Goal: Information Seeking & Learning: Find contact information

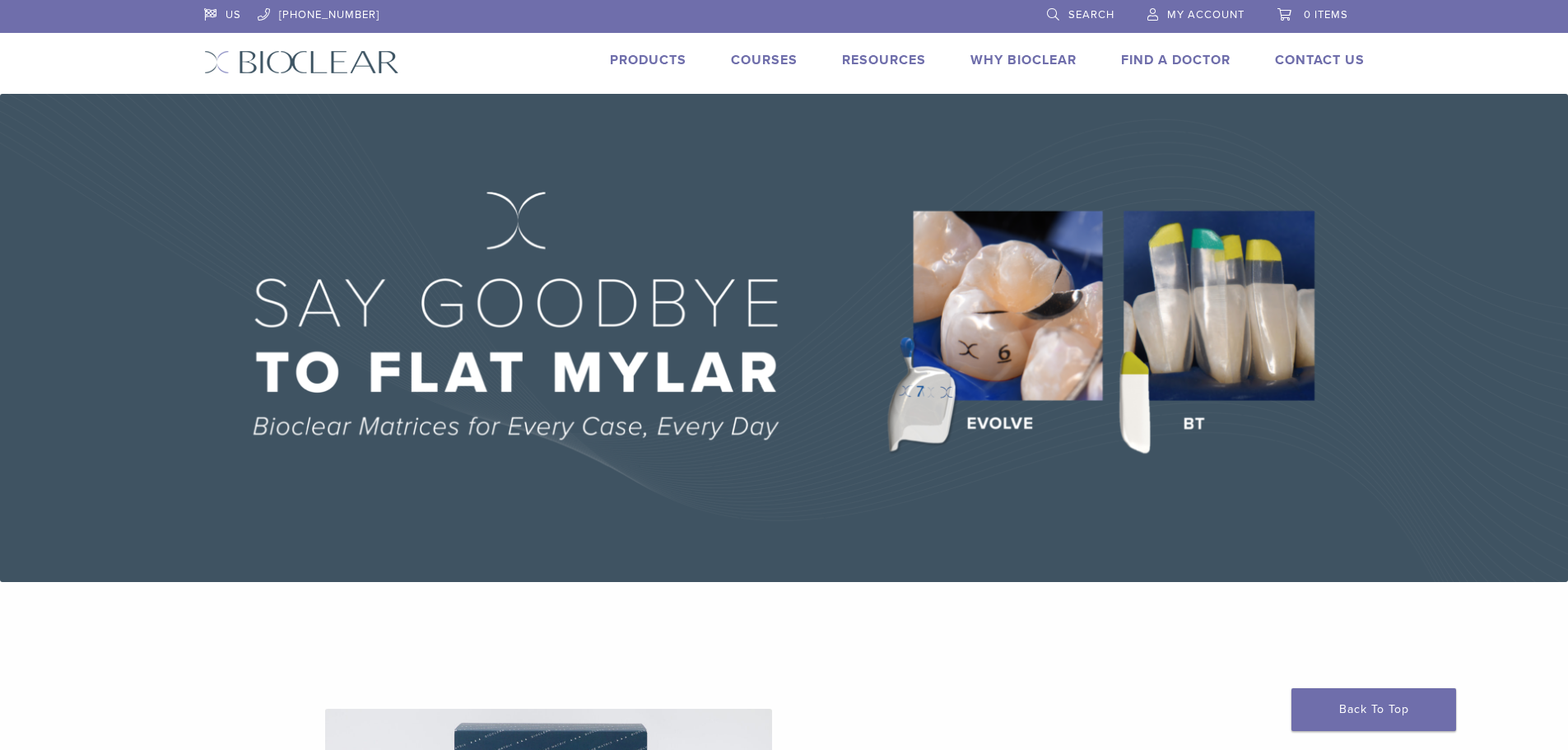
click at [329, 318] on img at bounding box center [784, 338] width 1568 height 488
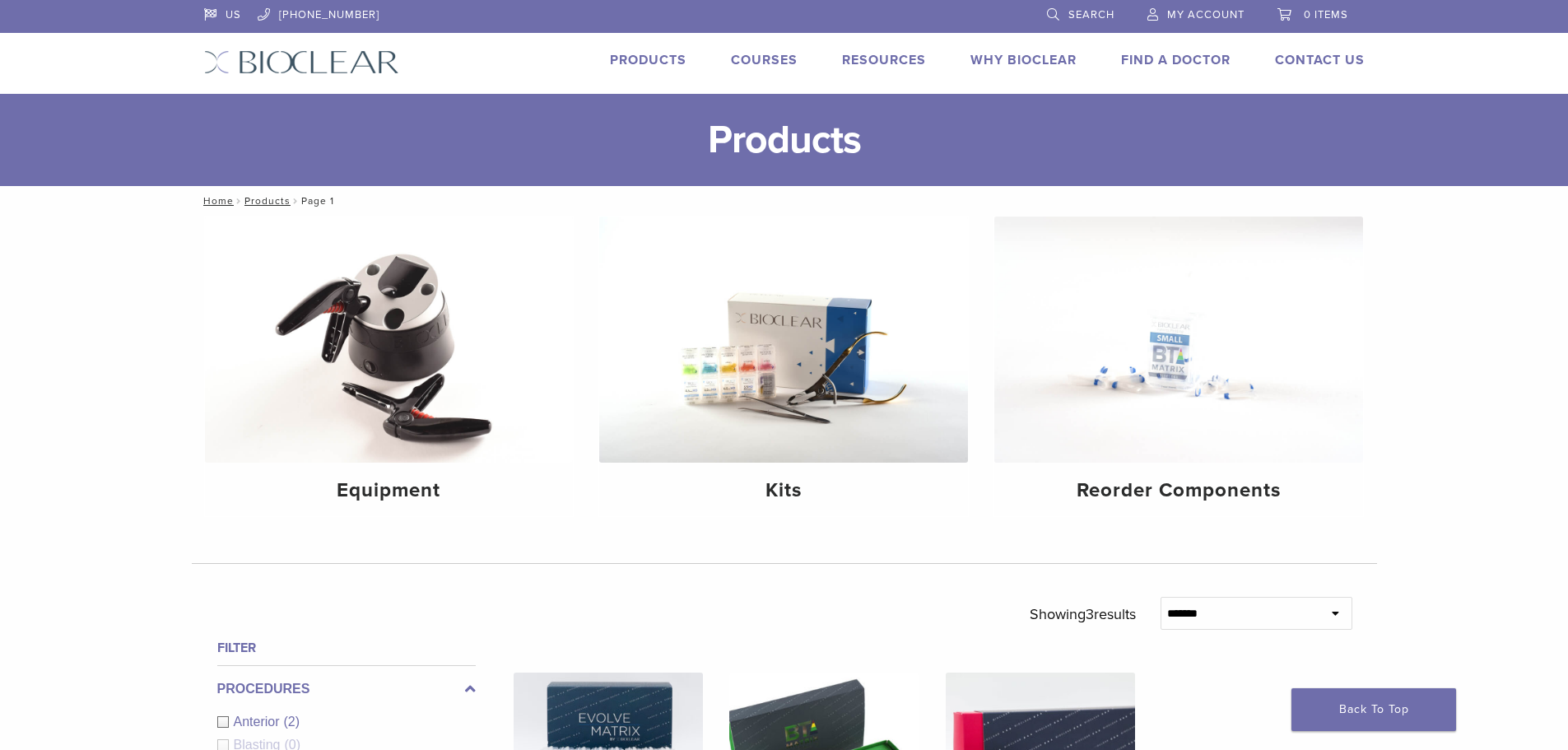
click at [1167, 67] on link "Find A Doctor" at bounding box center [1175, 60] width 109 height 16
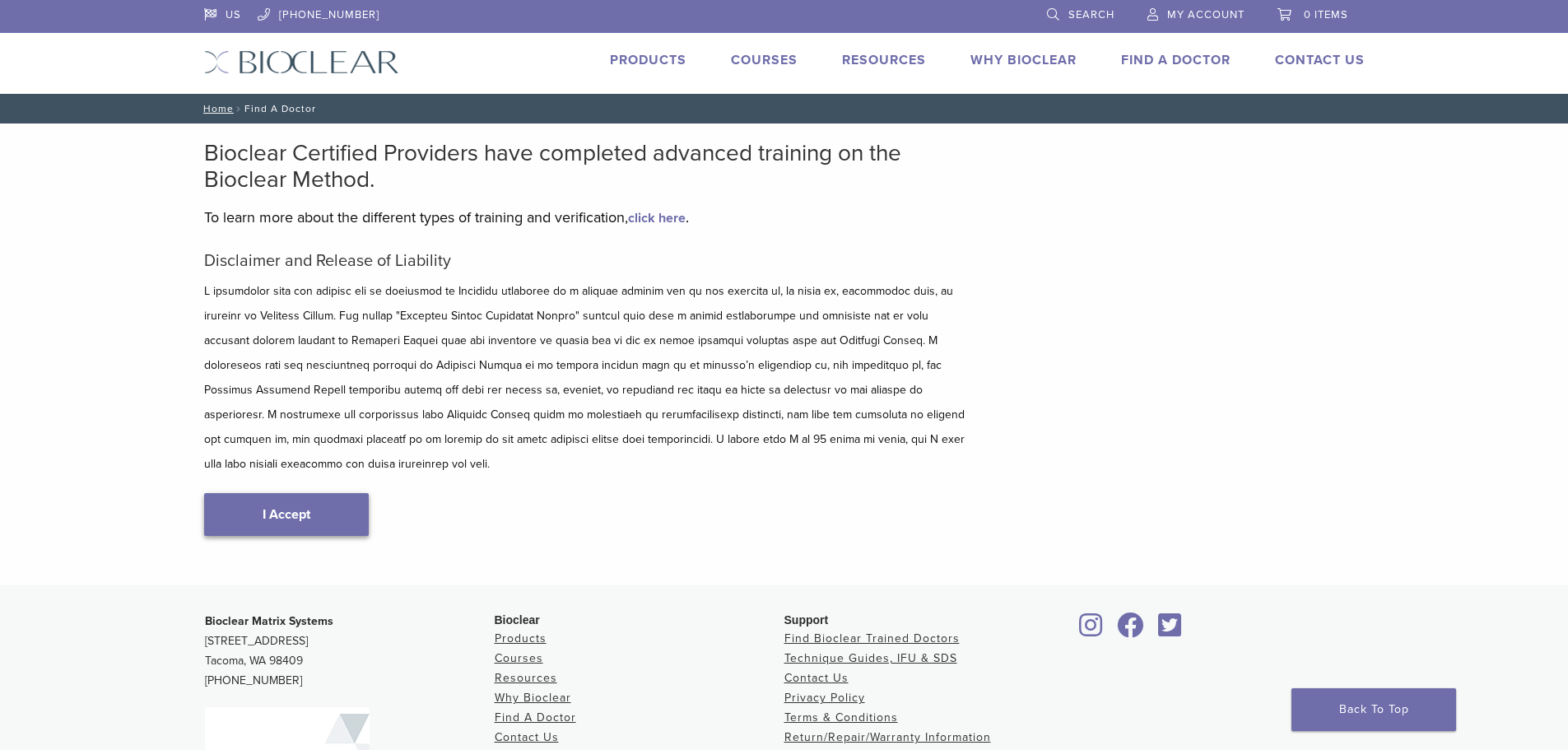
type input "*****"
click at [326, 493] on link "I Accept" at bounding box center [286, 515] width 164 height 43
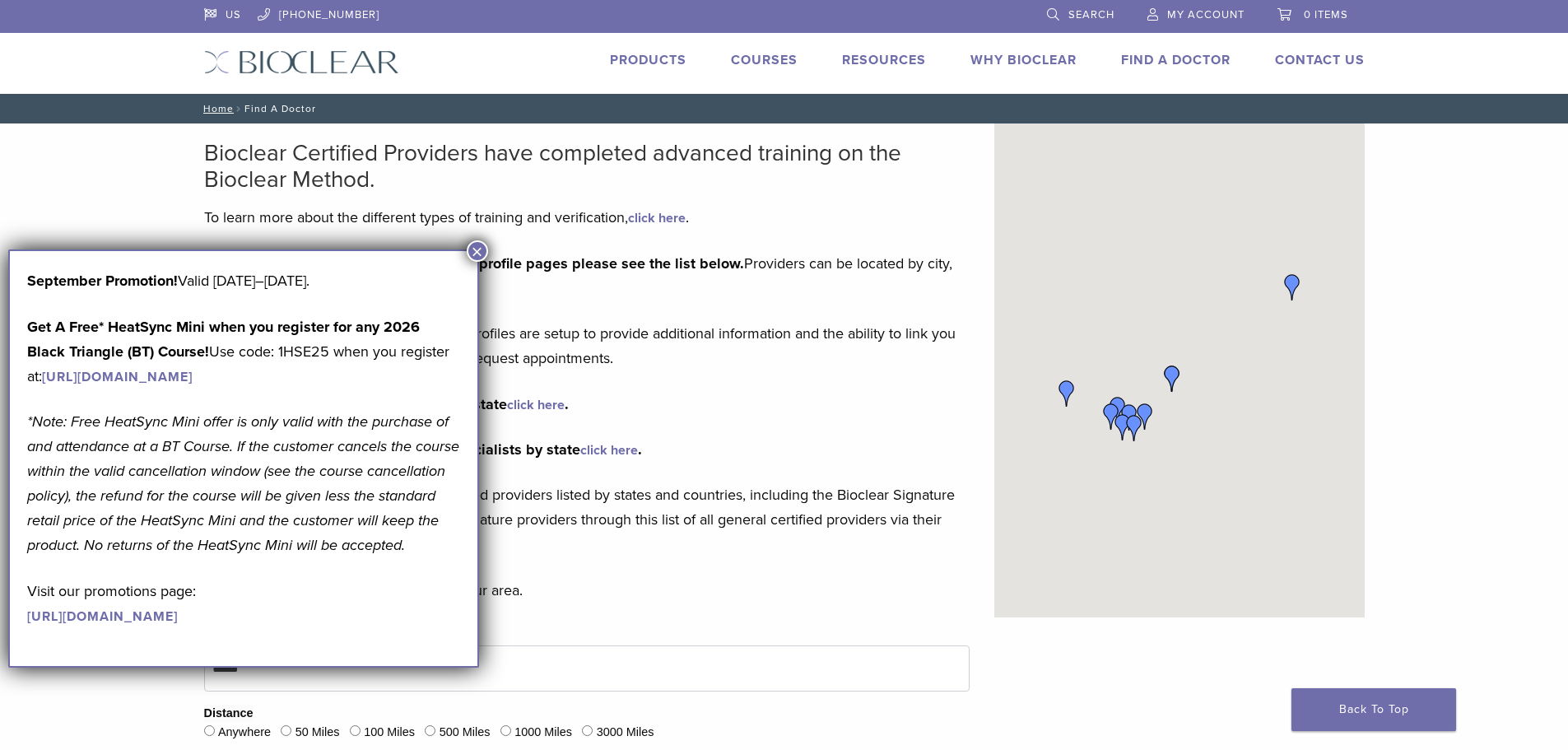
click at [475, 253] on button "×" at bounding box center [477, 251] width 22 height 22
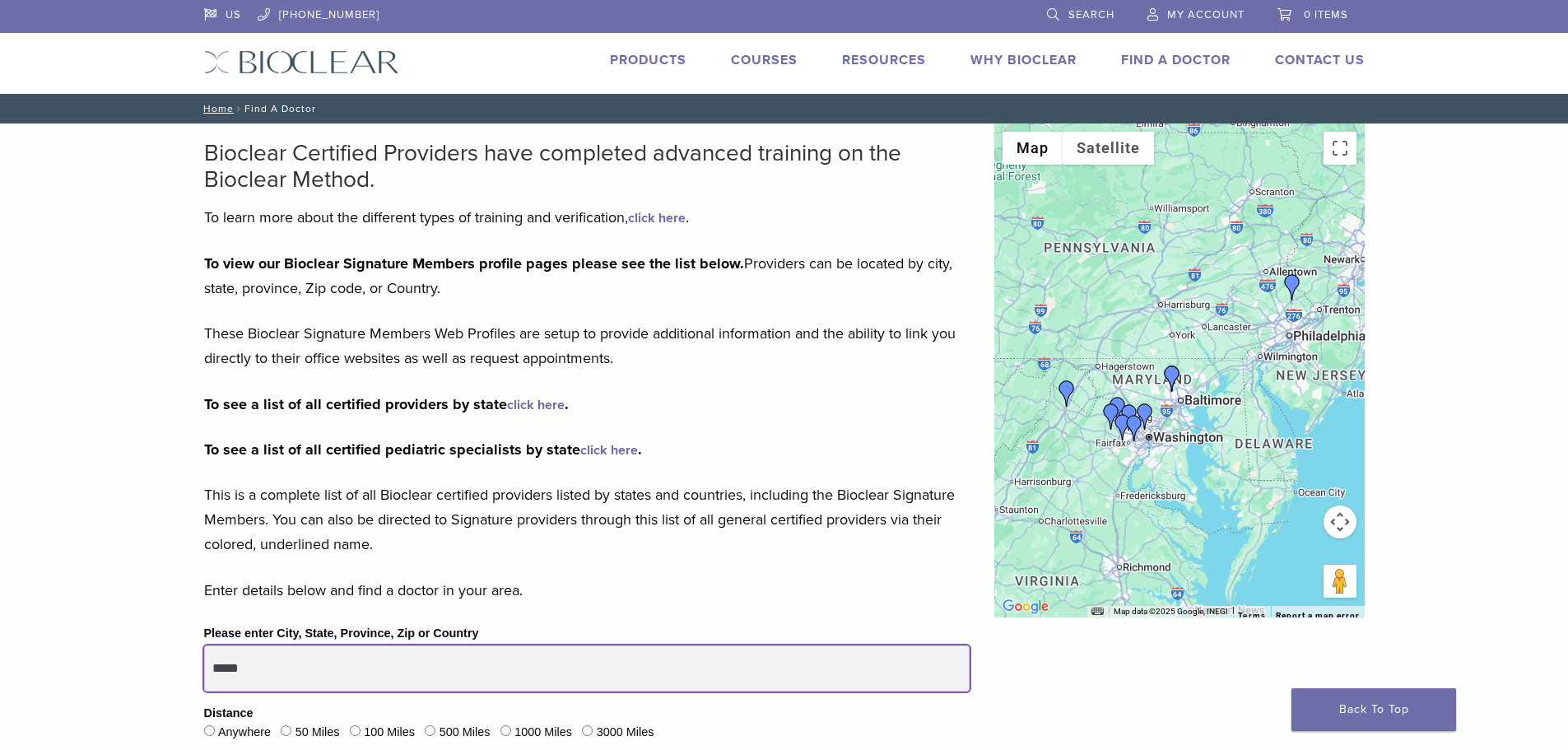
click at [451, 659] on input "*****" at bounding box center [587, 667] width 765 height 46
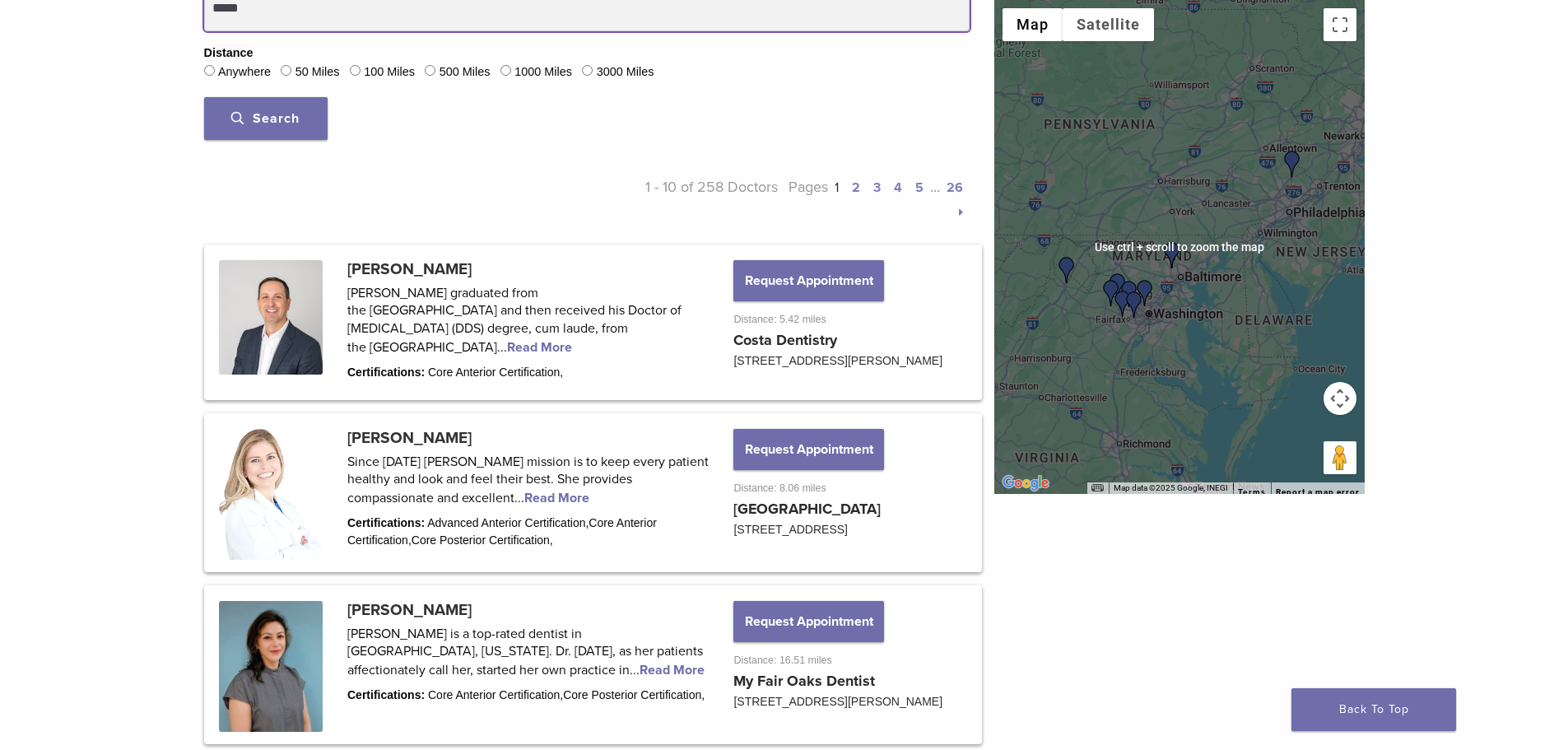
scroll to position [658, 0]
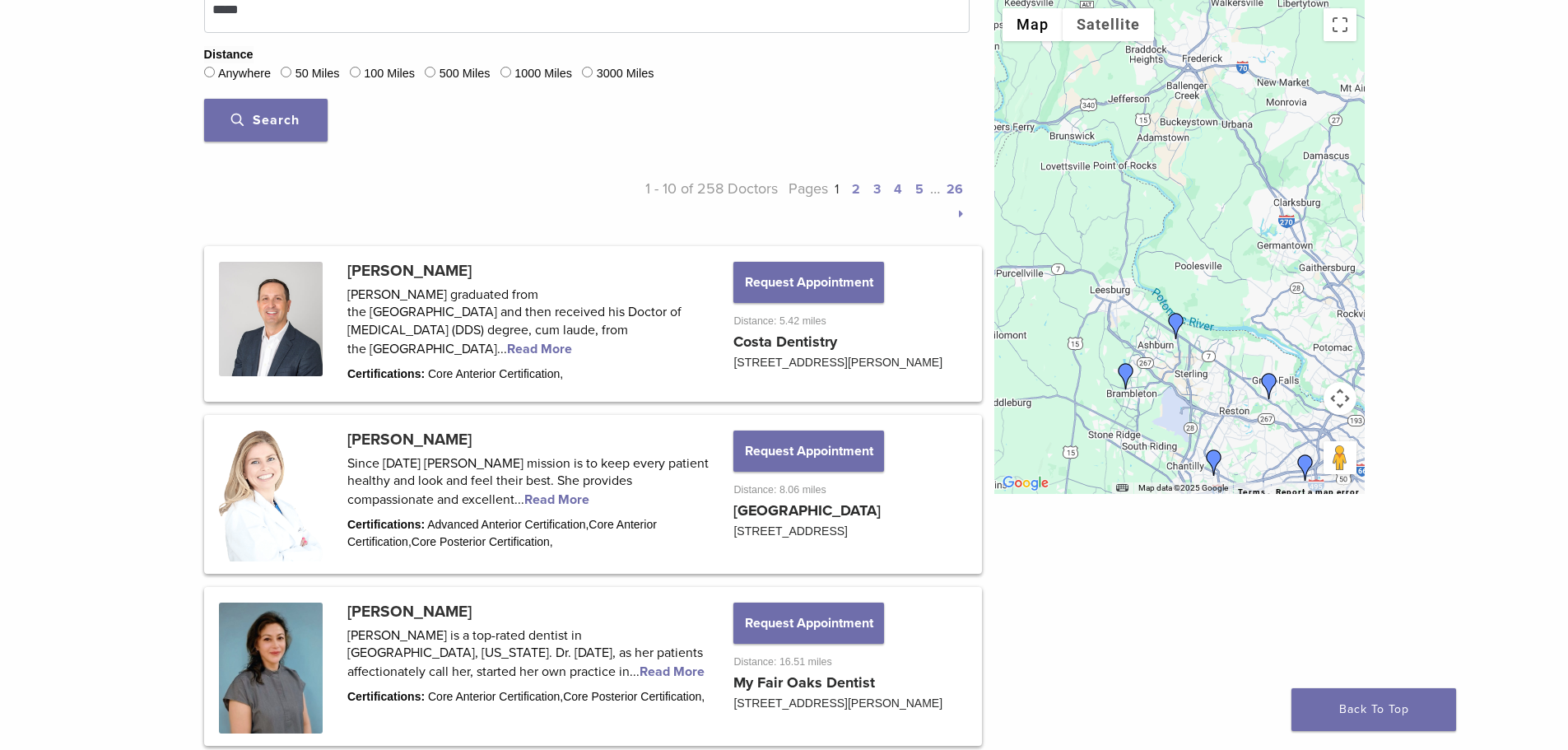
click at [1176, 324] on img "Dr. Maya Bachour" at bounding box center [1175, 326] width 26 height 26
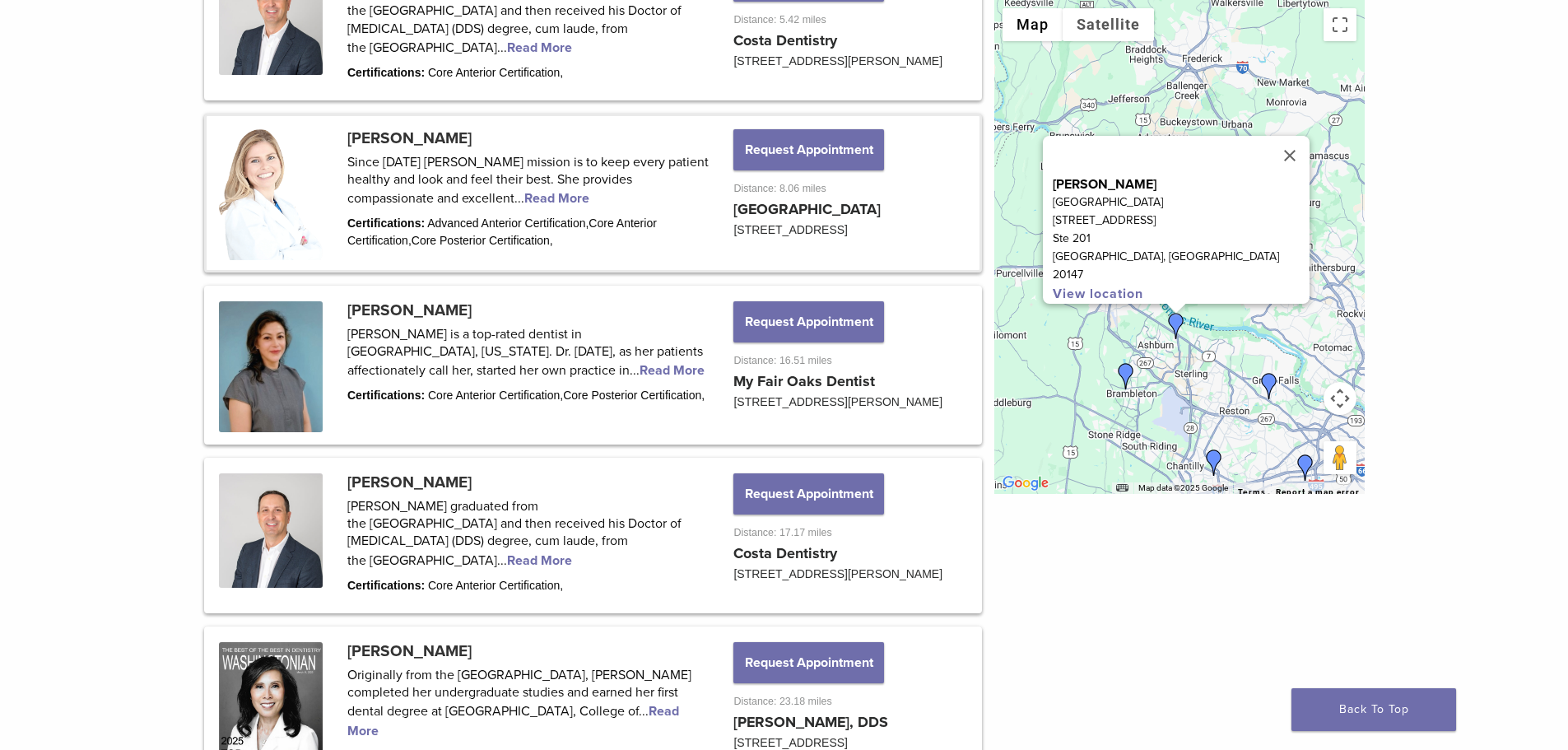
scroll to position [737, 0]
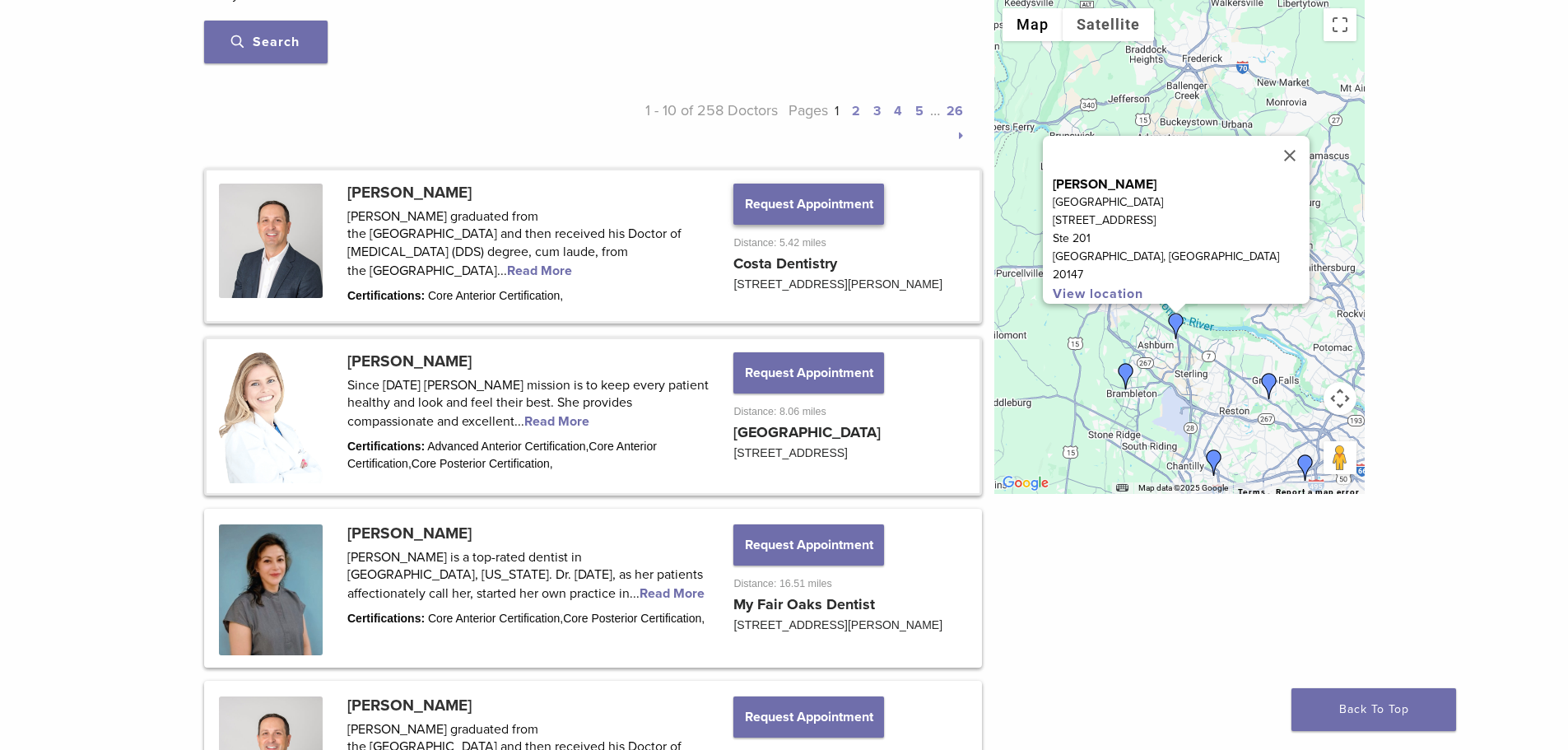
click at [806, 210] on button "Request Appointment" at bounding box center [807, 205] width 150 height 41
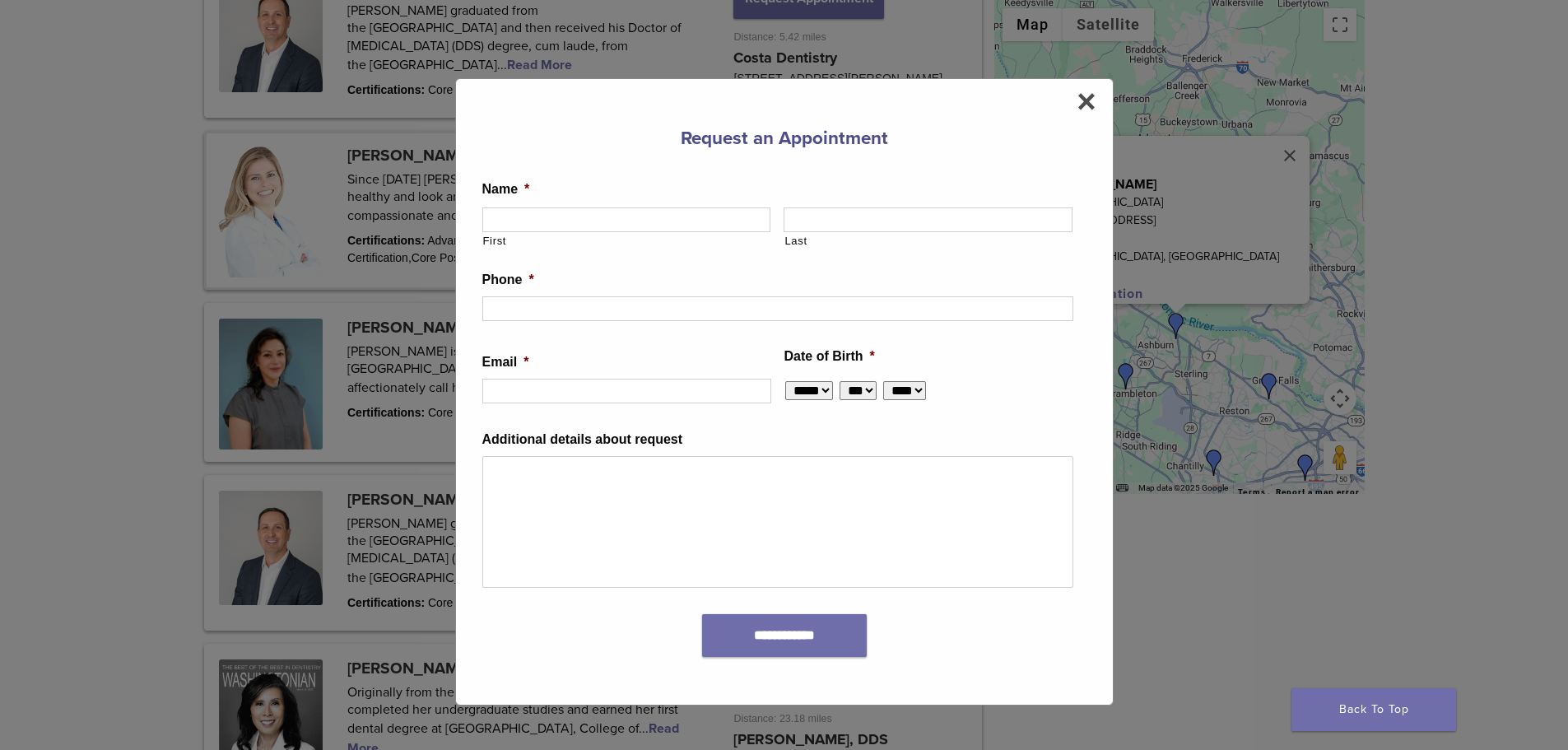
scroll to position [1231, 0]
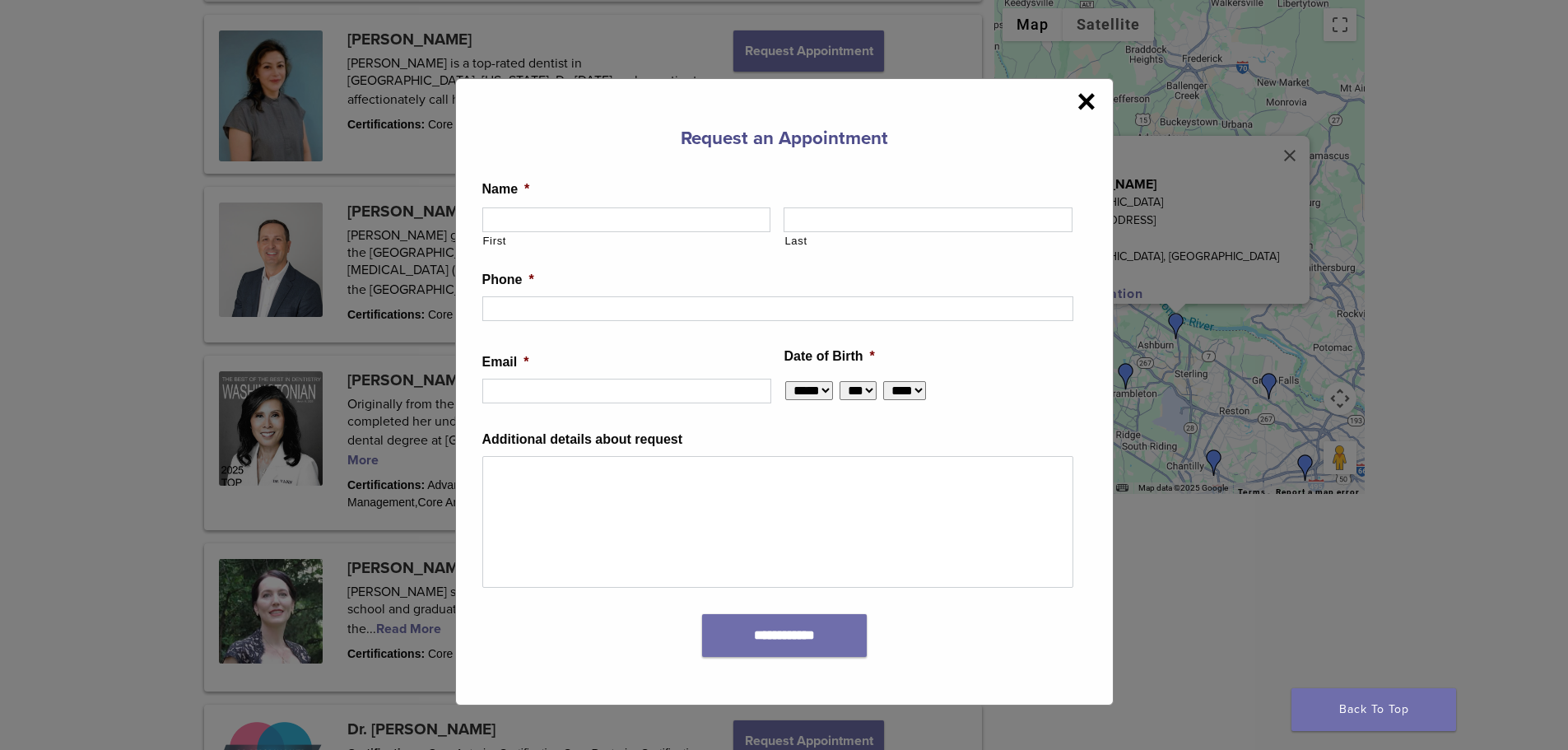
click at [1088, 103] on span "×" at bounding box center [1085, 100] width 19 height 33
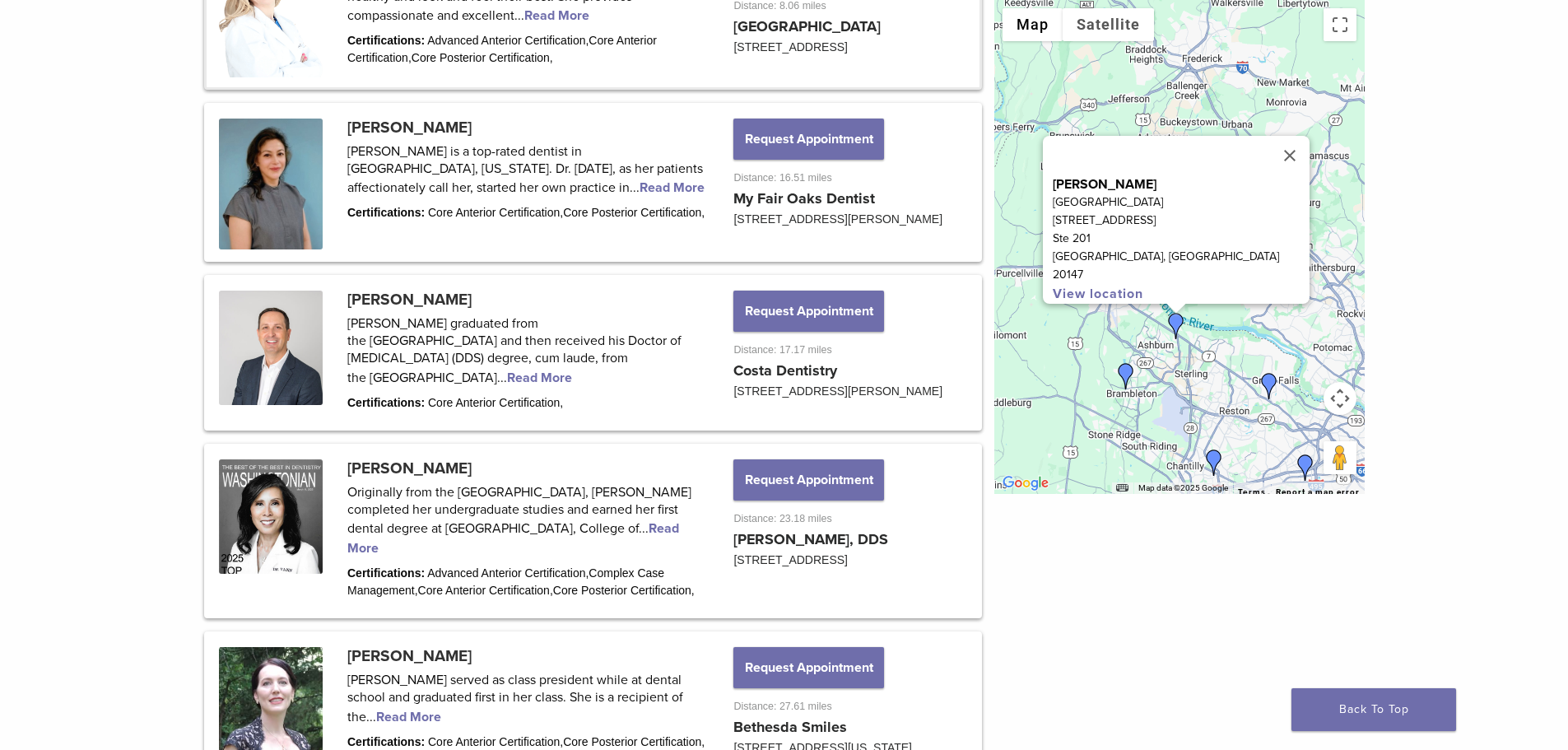
scroll to position [819, 0]
